Goal: Task Accomplishment & Management: Use online tool/utility

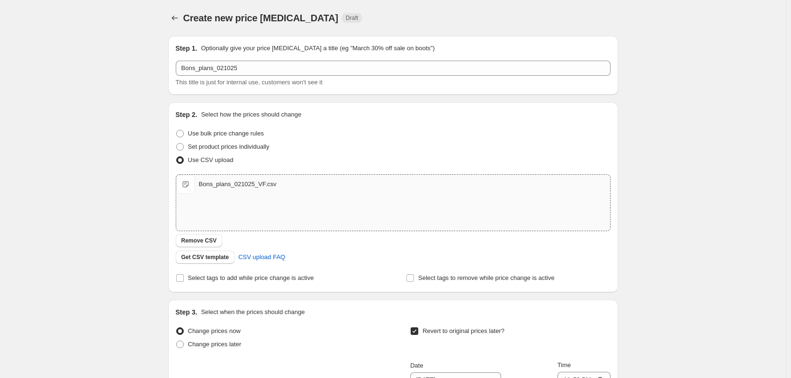
click at [187, 180] on span "Bons_plans_021025_VF.csv" at bounding box center [185, 184] width 19 height 19
type input "C:\fakepath\Bons_plans_021025_VF_2.csv"
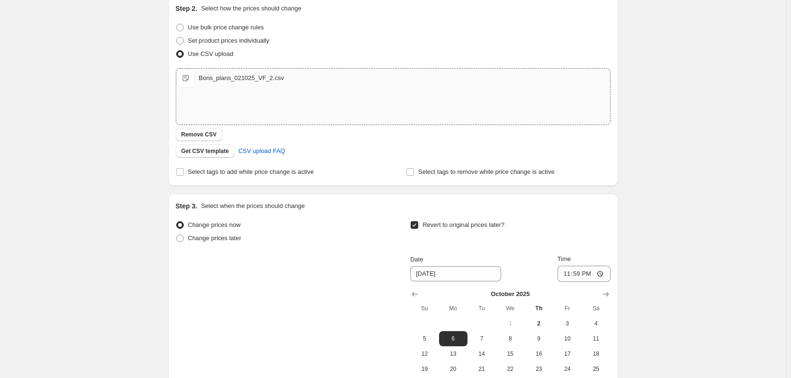
scroll to position [223, 0]
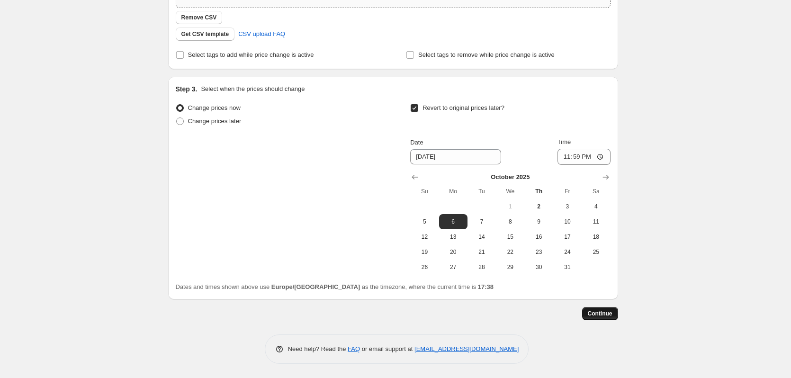
click at [601, 315] on span "Continue" at bounding box center [600, 314] width 25 height 8
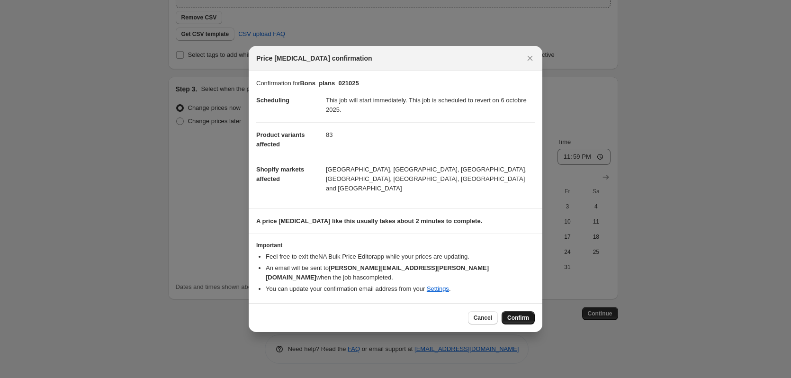
click at [525, 314] on span "Confirm" at bounding box center [519, 318] width 22 height 8
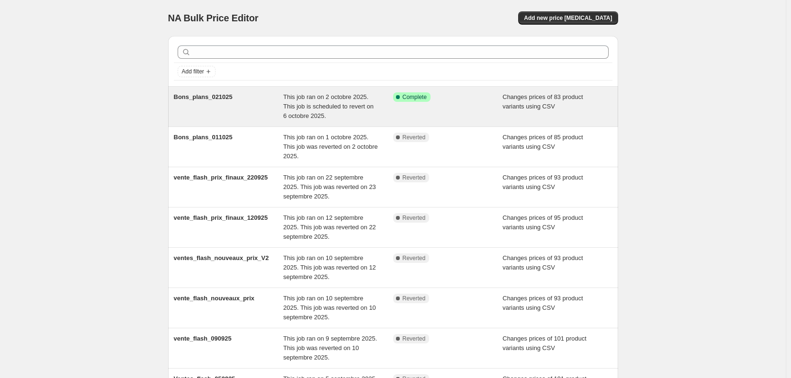
click at [321, 110] on span "This job ran on 2 octobre 2025. This job is scheduled to revert on 6 octobre 20…" at bounding box center [328, 106] width 91 height 26
